Goal: Find specific page/section: Find specific page/section

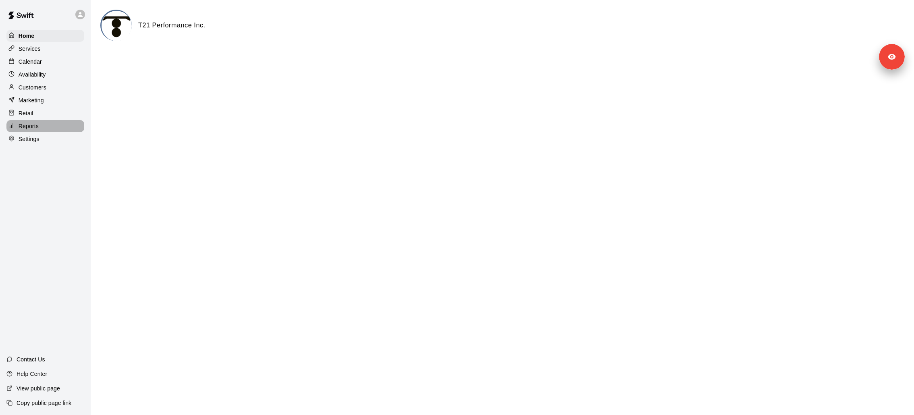
click at [47, 122] on div "Reports" at bounding box center [45, 126] width 78 height 12
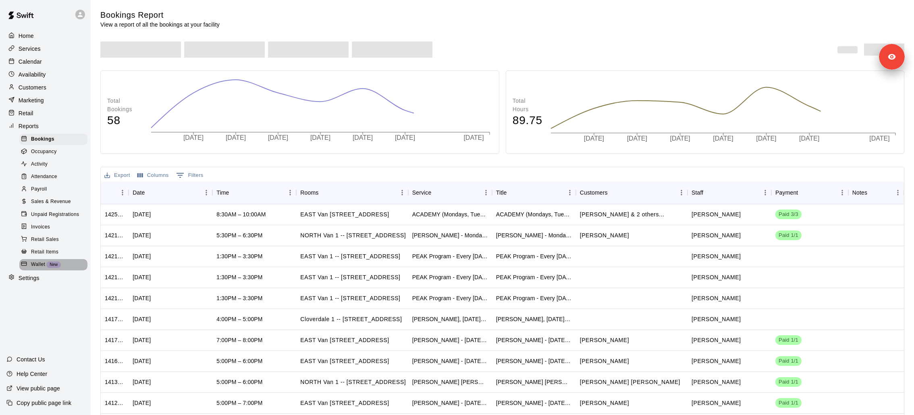
click at [57, 262] on span "New" at bounding box center [53, 264] width 15 height 4
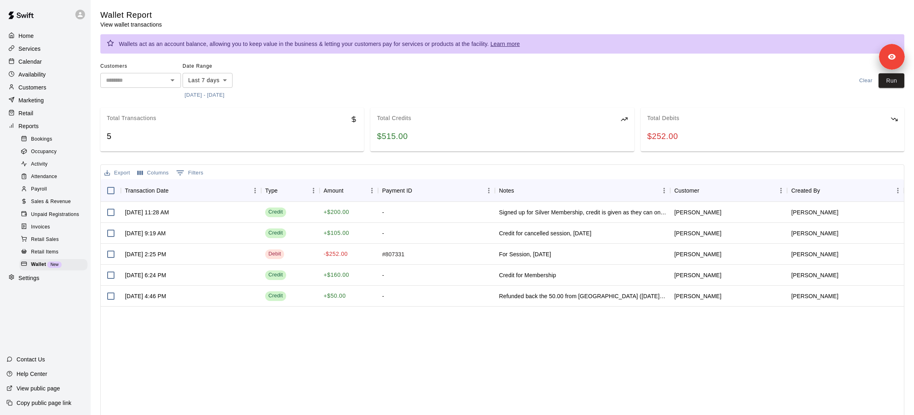
click at [156, 174] on button "Columns" at bounding box center [152, 173] width 35 height 12
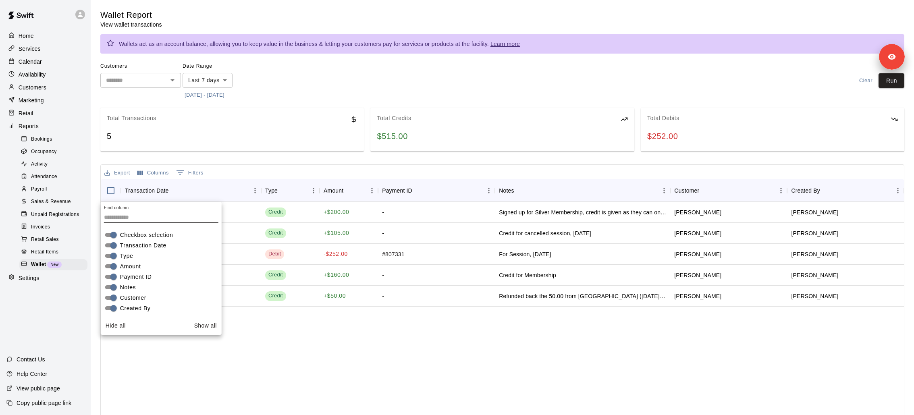
click at [336, 363] on div "[DATE] 11:28 AM Credit + $200.00 - Signed up for Silver Membership, credit is g…" at bounding box center [502, 313] width 803 height 223
